Goal: Information Seeking & Learning: Learn about a topic

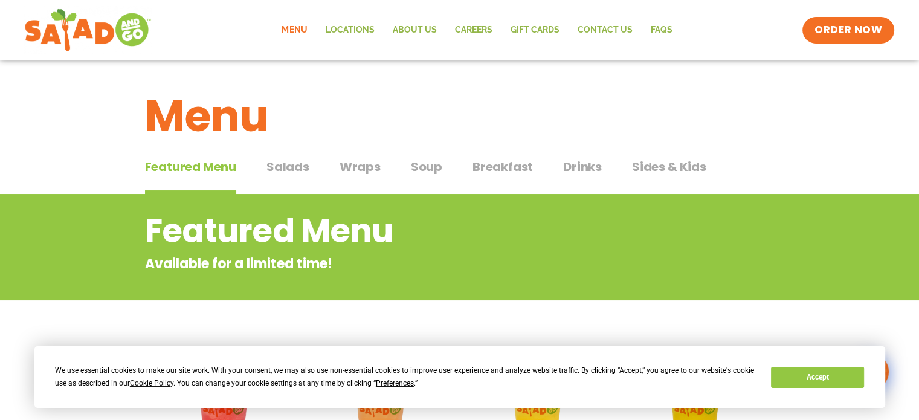
click at [496, 177] on button "Breakfast Breakfast" at bounding box center [503, 176] width 60 height 37
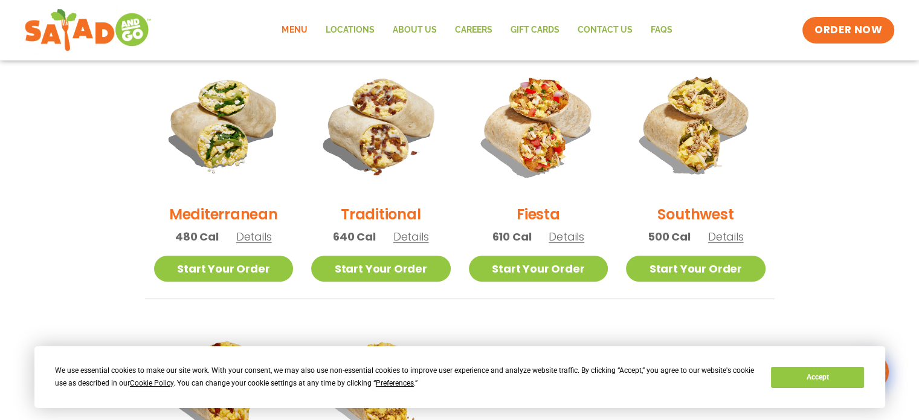
scroll to position [321, 0]
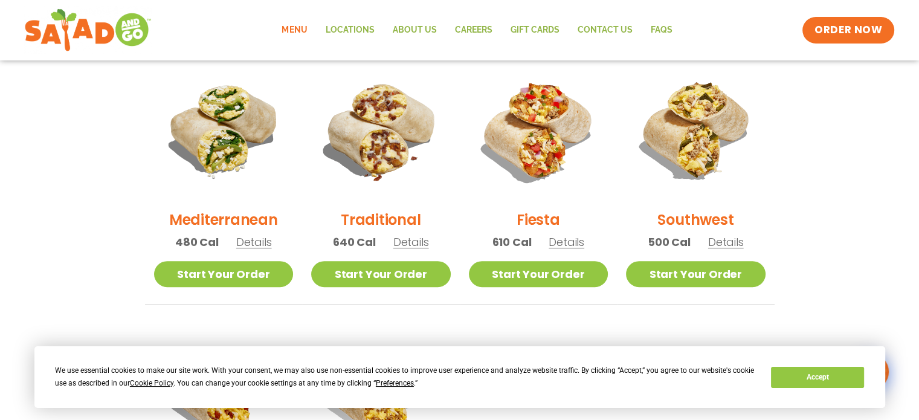
click at [563, 243] on span "Details" at bounding box center [567, 242] width 36 height 15
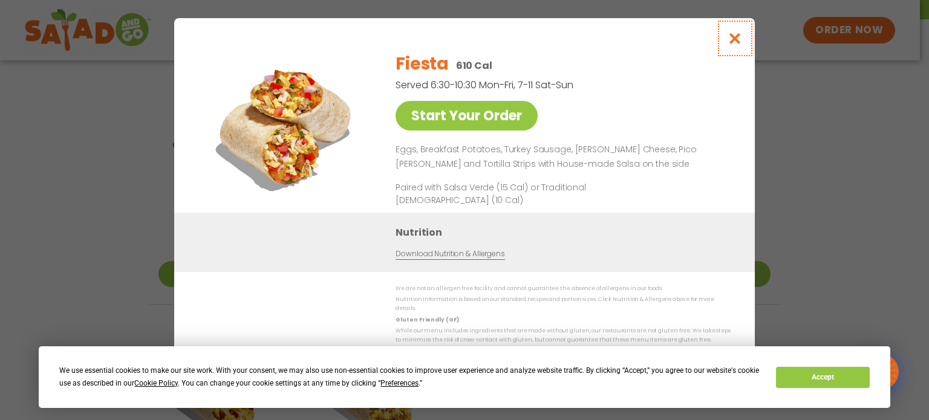
click at [734, 45] on icon "Close modal" at bounding box center [734, 38] width 15 height 13
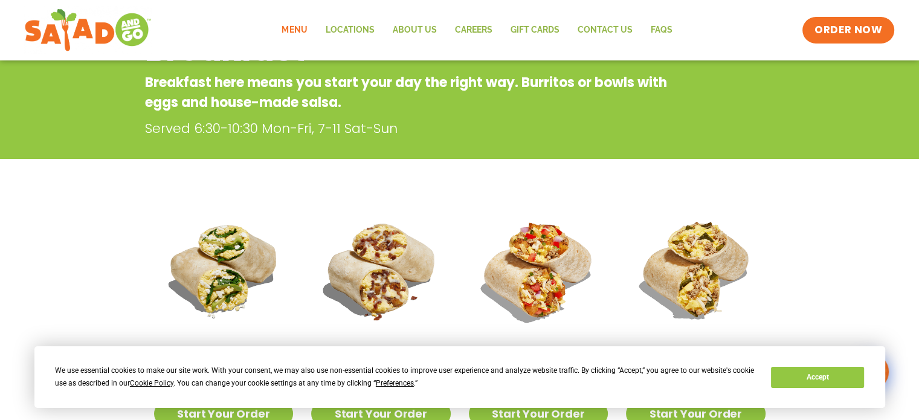
scroll to position [17, 0]
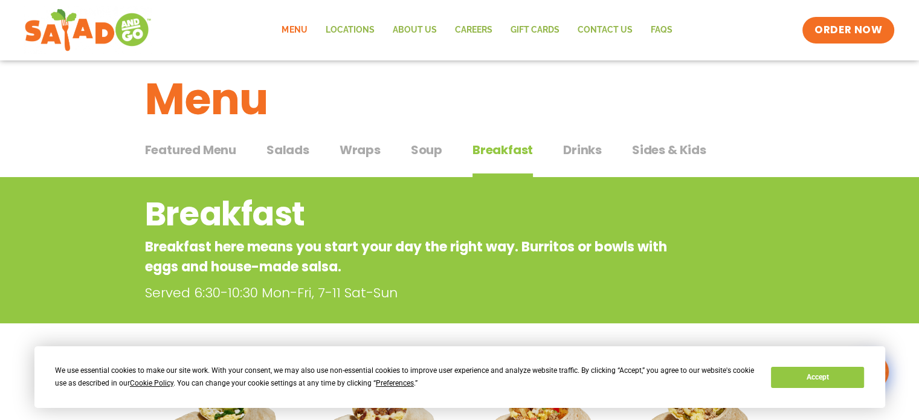
click at [600, 153] on div "Featured Menu Featured Menu Salads Salads Wraps Wraps Soup Soup Breakfast Break…" at bounding box center [460, 157] width 630 height 41
click at [585, 152] on span "Drinks" at bounding box center [582, 150] width 39 height 18
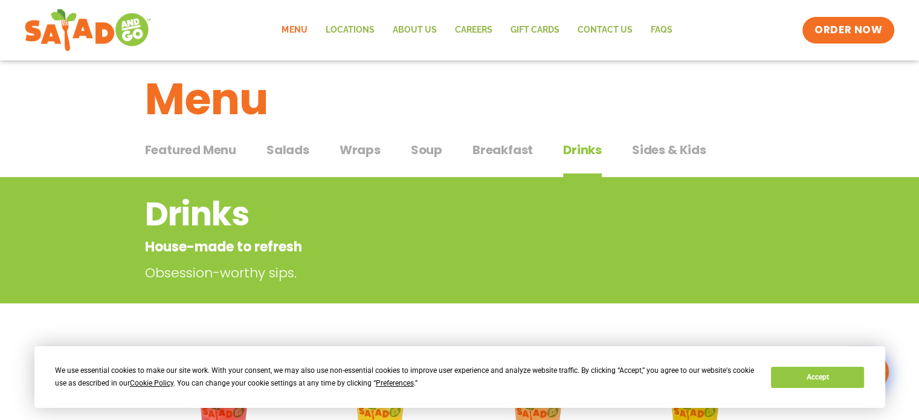
click at [505, 144] on span "Breakfast" at bounding box center [503, 150] width 60 height 18
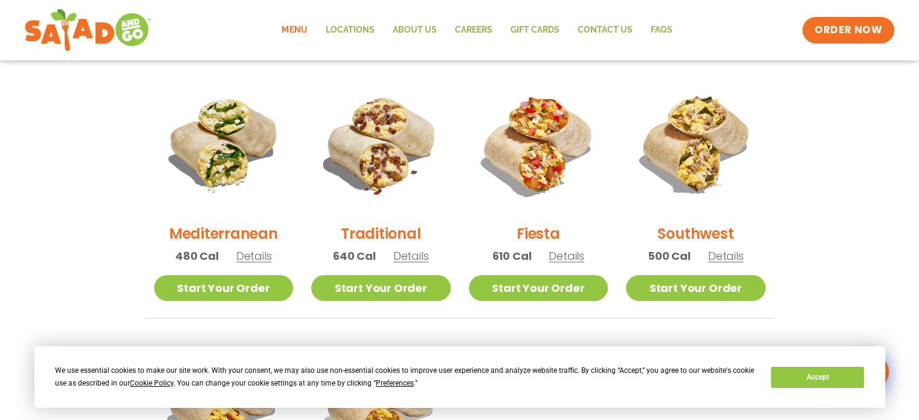
scroll to position [306, 0]
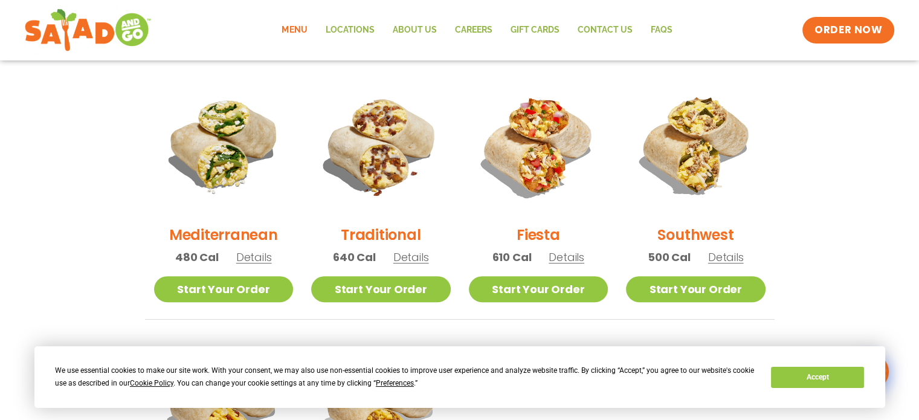
click at [722, 258] on span "Details" at bounding box center [727, 257] width 36 height 15
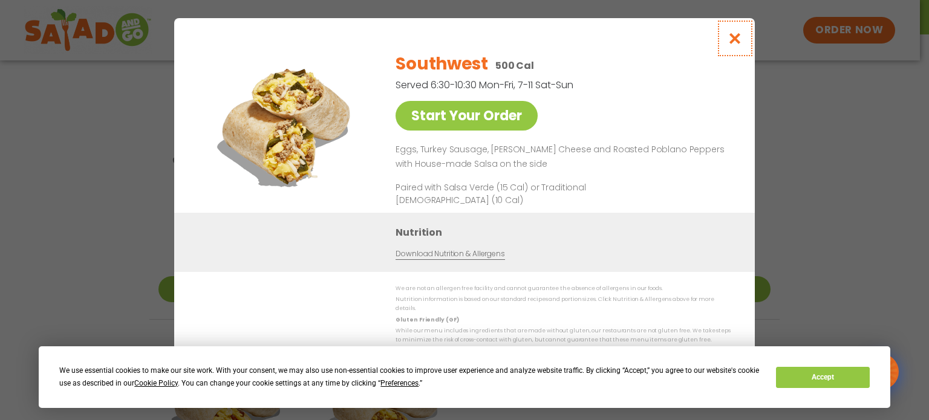
click at [738, 43] on icon "Close modal" at bounding box center [734, 38] width 15 height 13
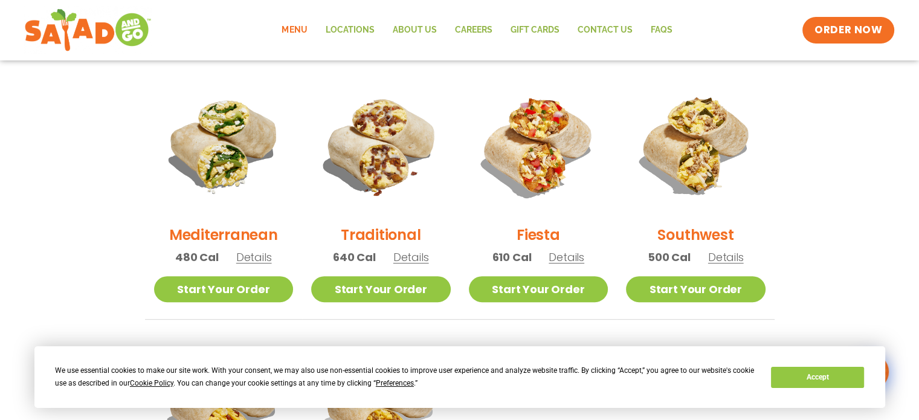
click at [248, 258] on span "Details" at bounding box center [254, 257] width 36 height 15
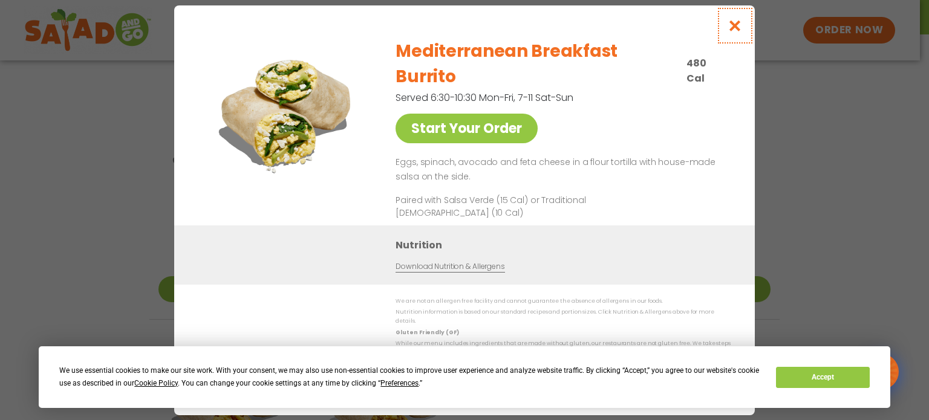
click at [733, 32] on icon "Close modal" at bounding box center [734, 25] width 15 height 13
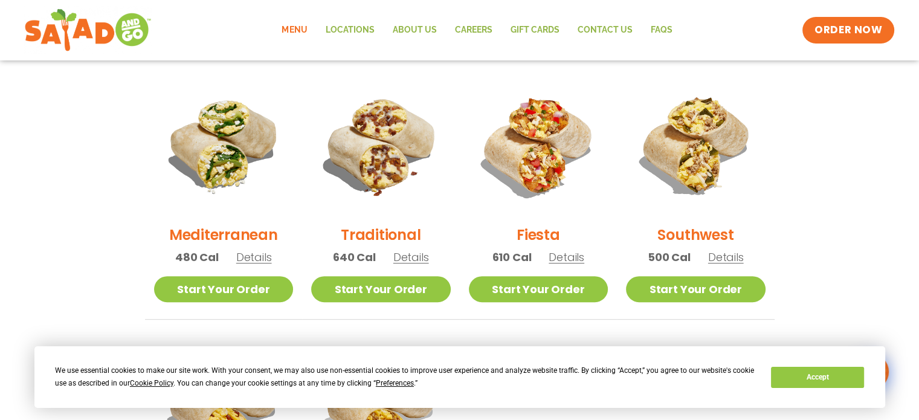
drag, startPoint x: 732, startPoint y: 247, endPoint x: 737, endPoint y: 251, distance: 6.4
click at [737, 251] on div "Southwest 500 Cal Details" at bounding box center [696, 176] width 140 height 201
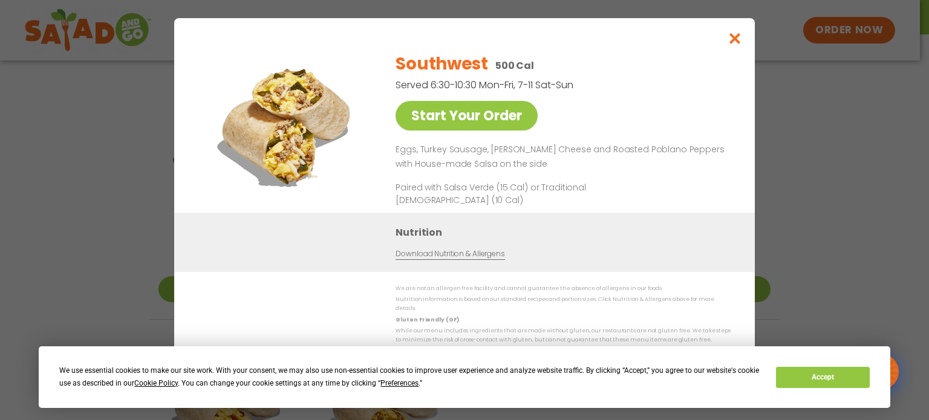
click at [792, 181] on div "Start Your Order Southwest 500 Cal Served 6:30-10:30 Mon-Fri, 7-11 Sat-Sun Star…" at bounding box center [464, 210] width 929 height 420
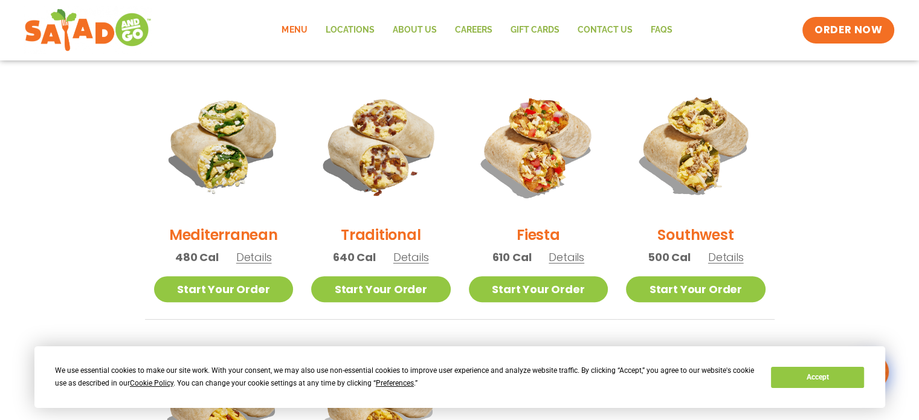
click at [411, 252] on span "Details" at bounding box center [412, 257] width 36 height 15
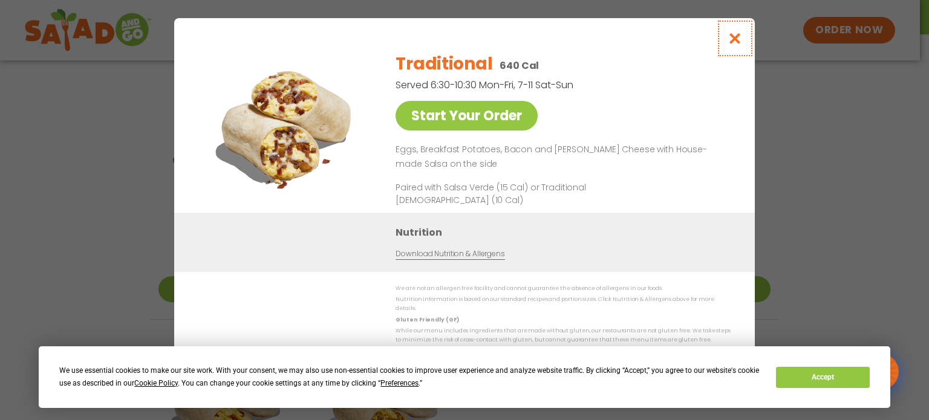
click at [738, 38] on icon "Close modal" at bounding box center [734, 38] width 15 height 13
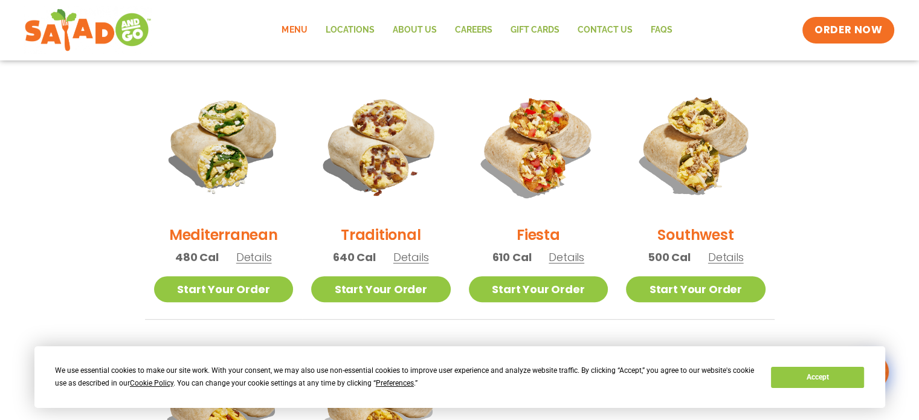
click at [560, 251] on span "Details" at bounding box center [567, 257] width 36 height 15
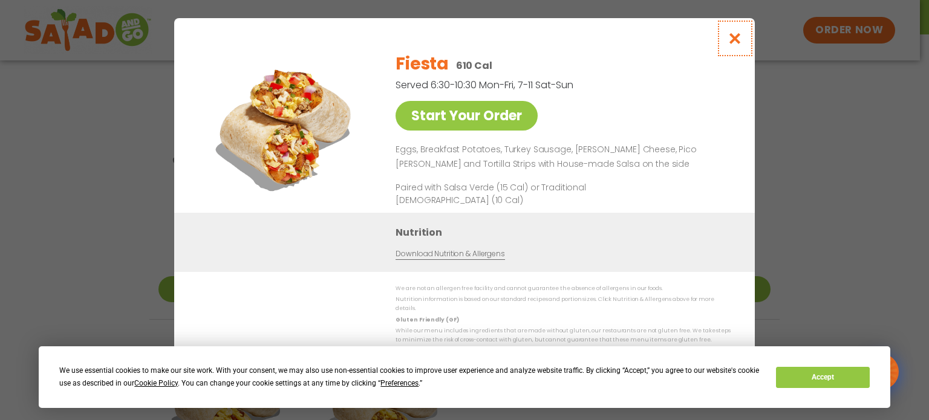
click at [730, 41] on icon "Close modal" at bounding box center [734, 38] width 15 height 13
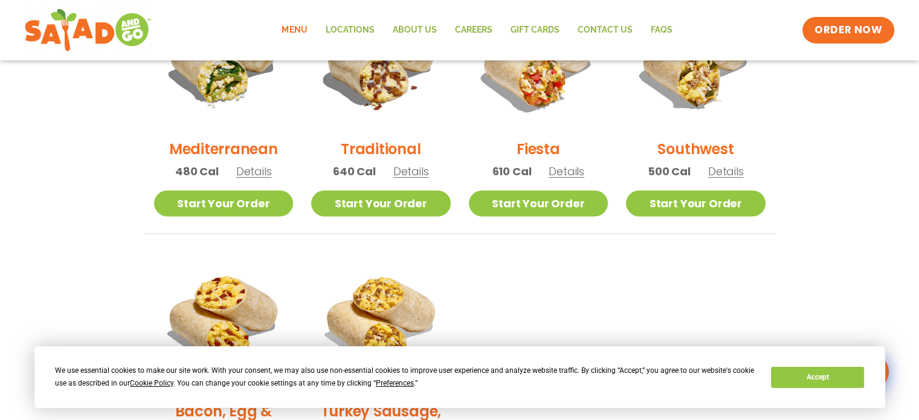
scroll to position [387, 0]
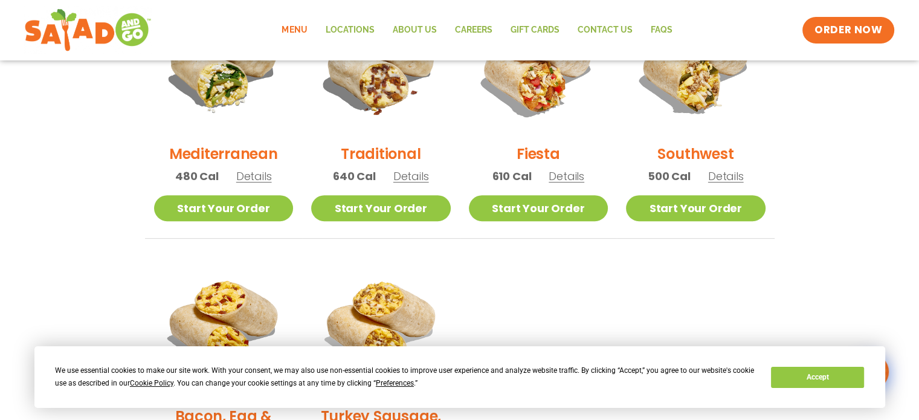
click at [409, 180] on span "Details" at bounding box center [412, 176] width 36 height 15
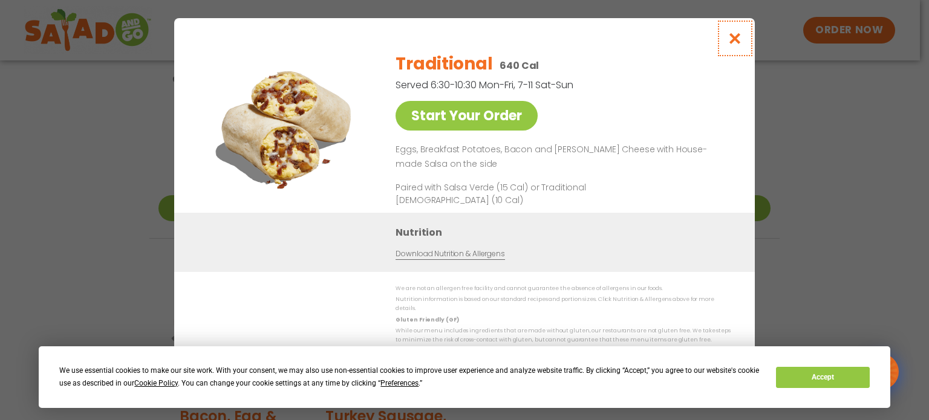
click at [730, 41] on icon "Close modal" at bounding box center [734, 38] width 15 height 13
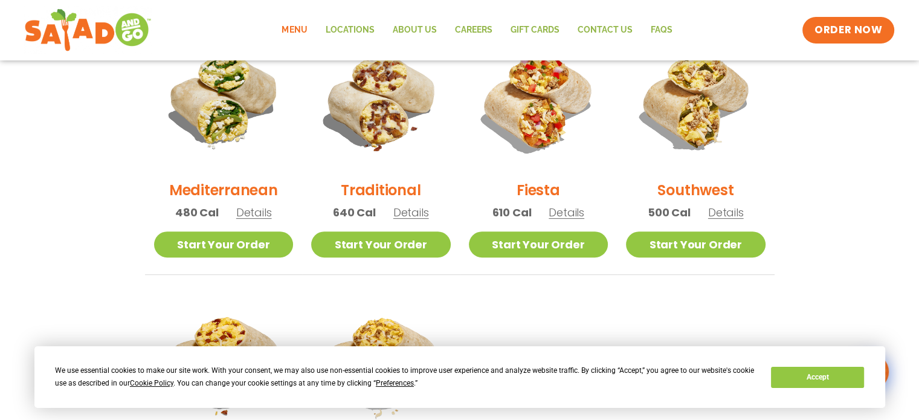
scroll to position [352, 0]
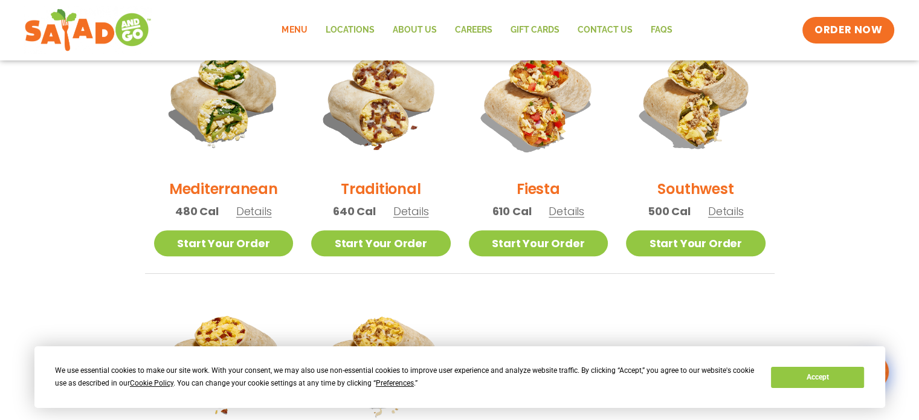
click at [419, 215] on span "Details" at bounding box center [412, 211] width 36 height 15
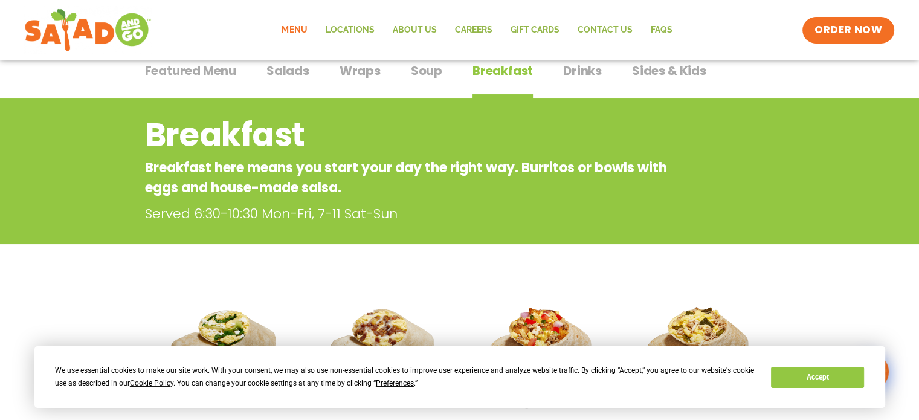
scroll to position [0, 0]
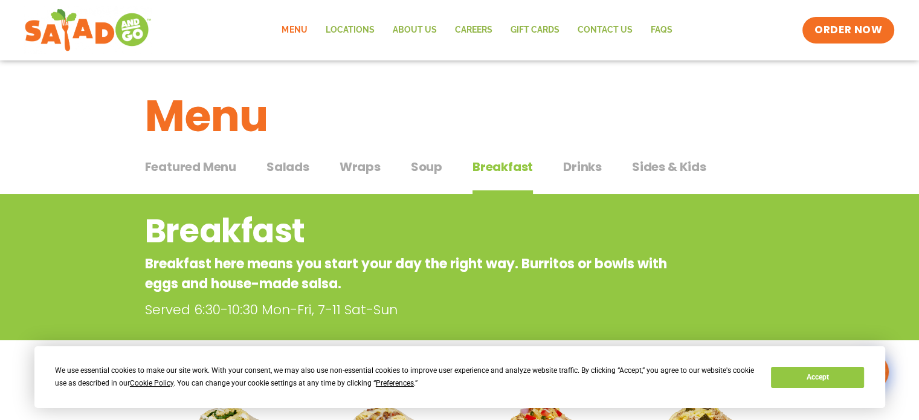
click at [583, 169] on span "Drinks" at bounding box center [582, 167] width 39 height 18
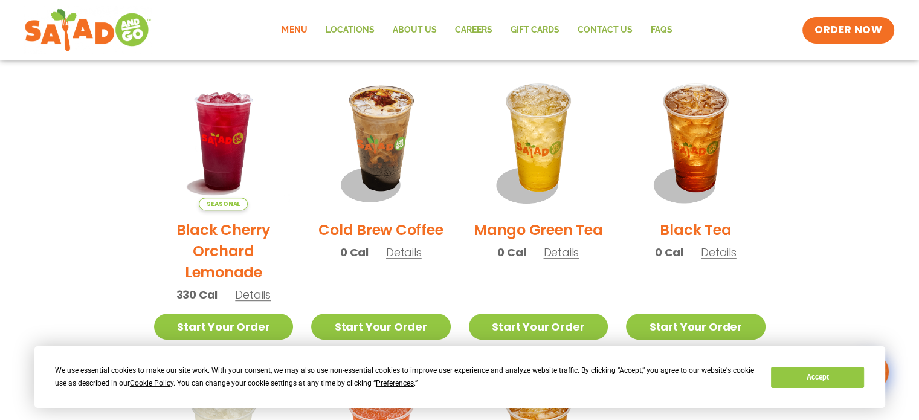
scroll to position [598, 0]
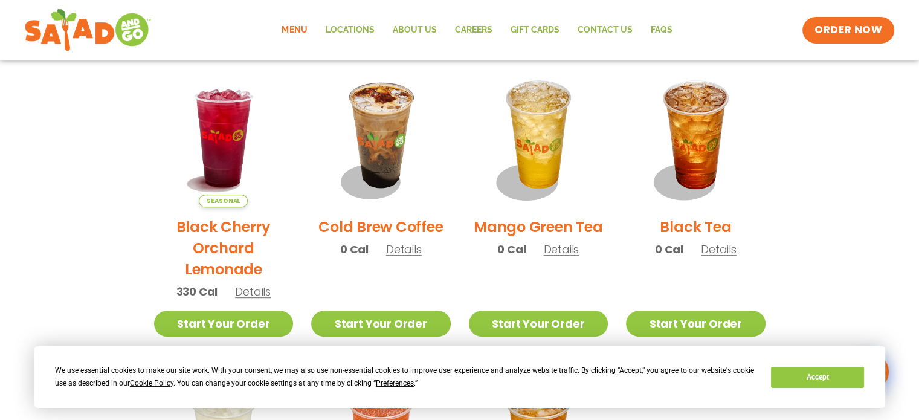
click at [408, 247] on span "Details" at bounding box center [404, 249] width 36 height 15
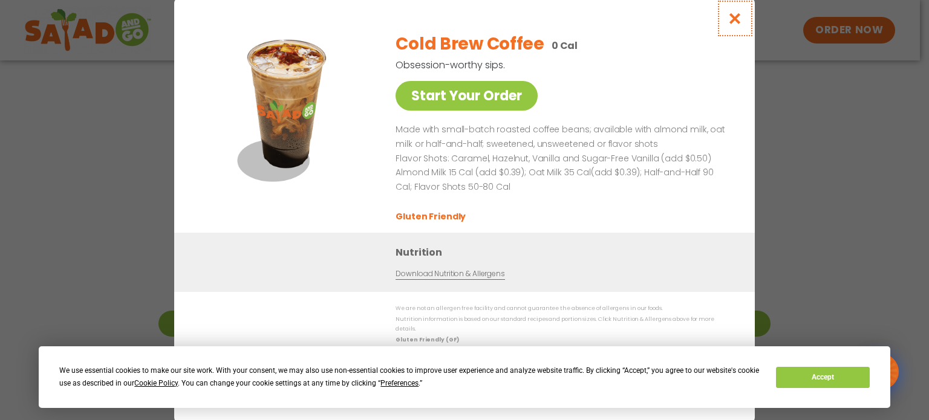
click at [737, 25] on icon "Close modal" at bounding box center [734, 18] width 15 height 13
